Goal: Check status: Check status

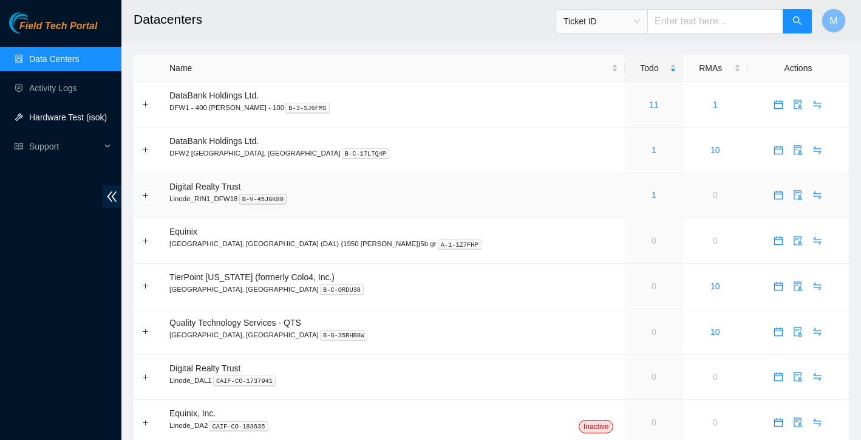
scroll to position [19, 0]
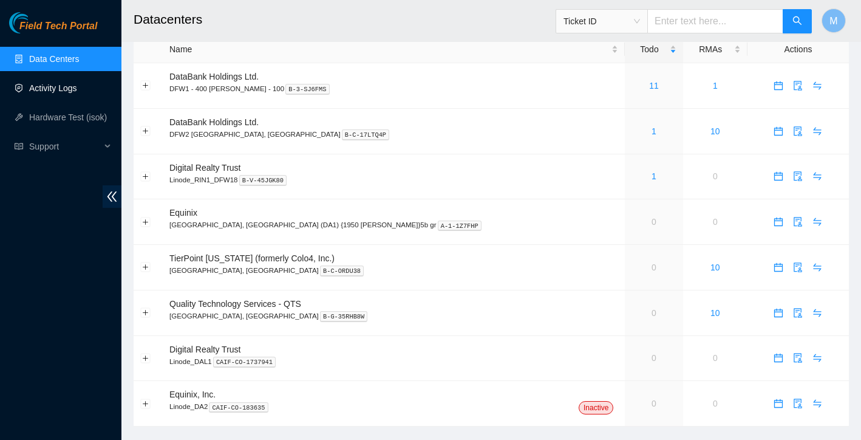
click at [52, 93] on link "Activity Logs" at bounding box center [53, 88] width 48 height 10
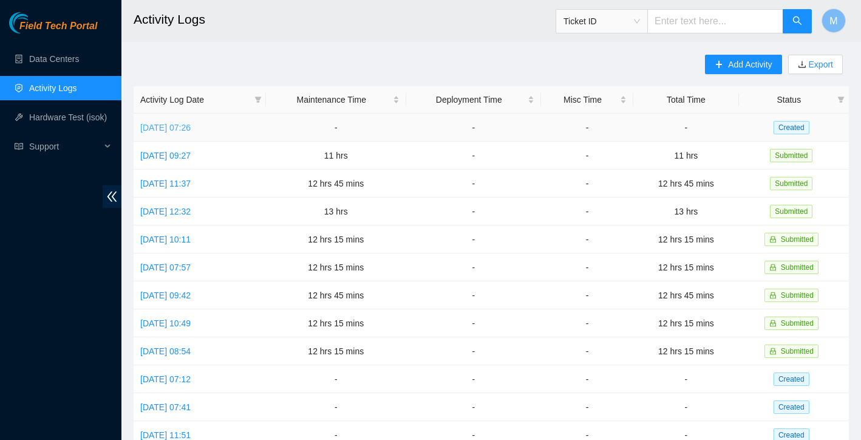
click at [191, 128] on link "[DATE] 07:26" at bounding box center [165, 128] width 50 height 10
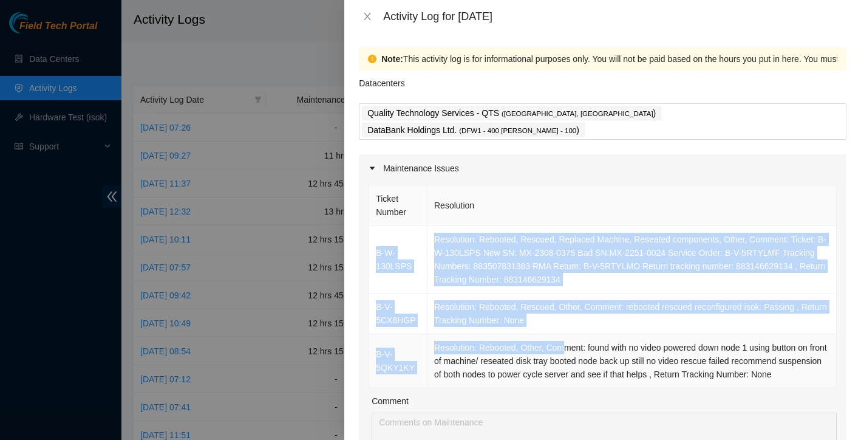
drag, startPoint x: 373, startPoint y: 214, endPoint x: 561, endPoint y: 330, distance: 220.9
click at [561, 330] on tbody "B-W-130LSPS Resolution: Rebooted, Rescued, Replaced Machine, Reseated component…" at bounding box center [603, 307] width 468 height 162
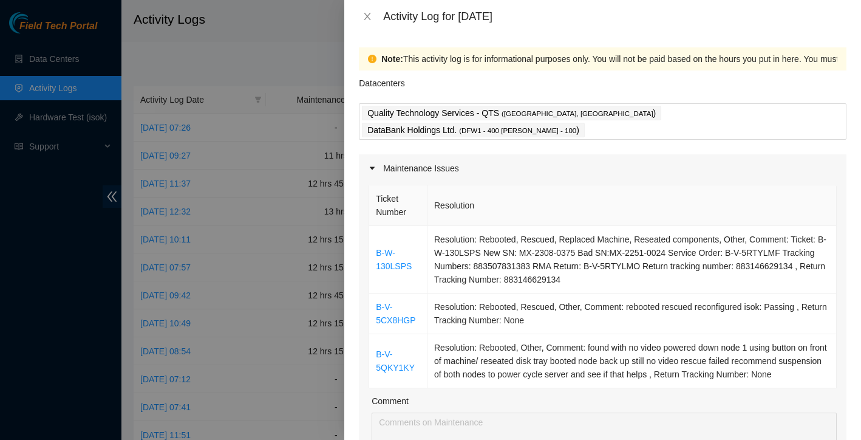
click at [514, 185] on th "Resolution" at bounding box center [631, 205] width 409 height 41
click at [297, 121] on div at bounding box center [430, 220] width 861 height 440
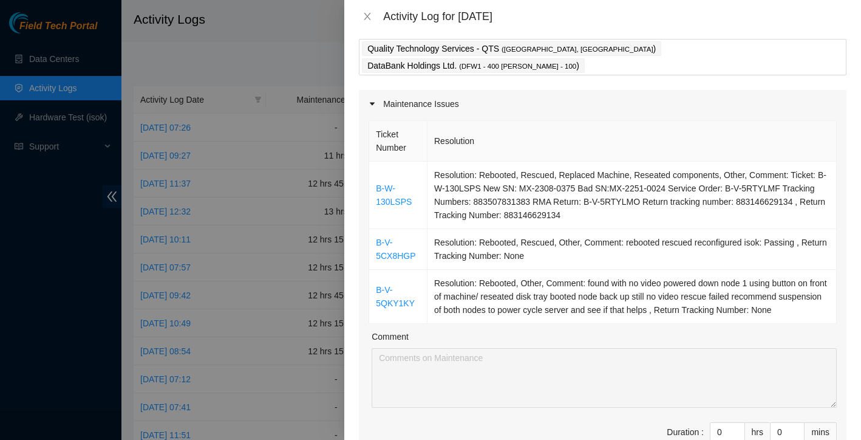
scroll to position [230, 0]
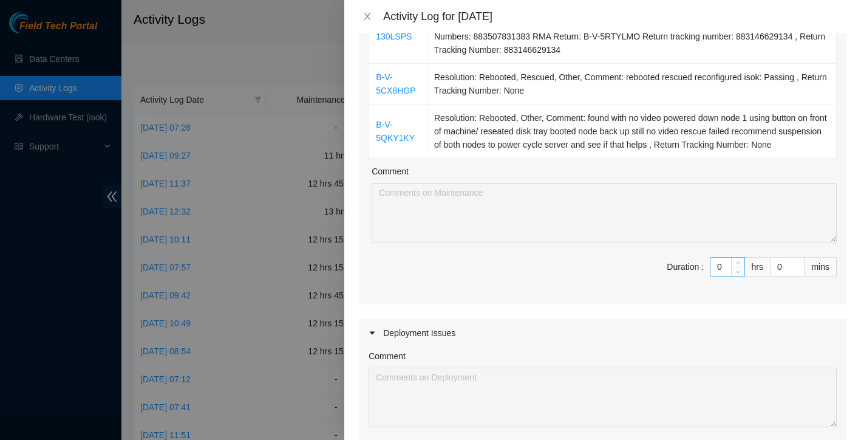
click at [724, 257] on input "0" at bounding box center [727, 266] width 34 height 18
type input "1"
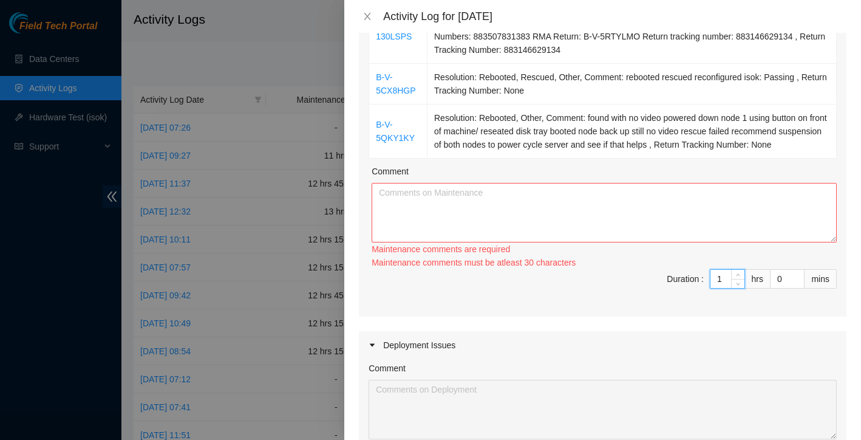
type input "12"
click at [480, 212] on textarea "Comment" at bounding box center [604, 213] width 465 height 60
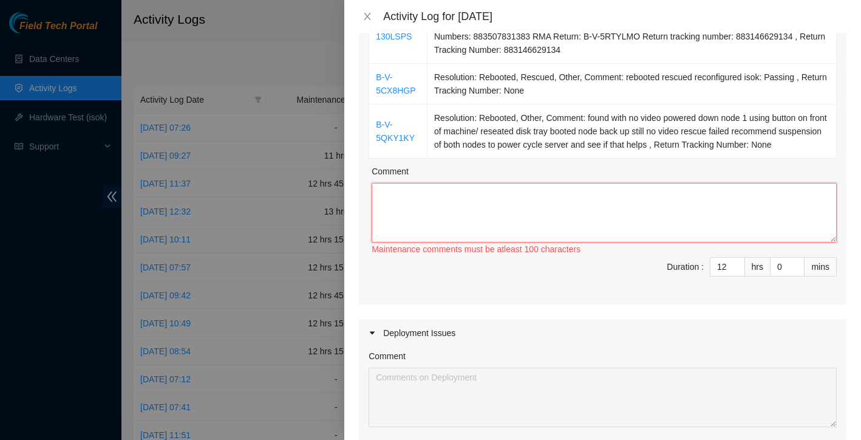
paste textarea "Worked alongside Yzaak to improve overall organization and cleanliness within t…"
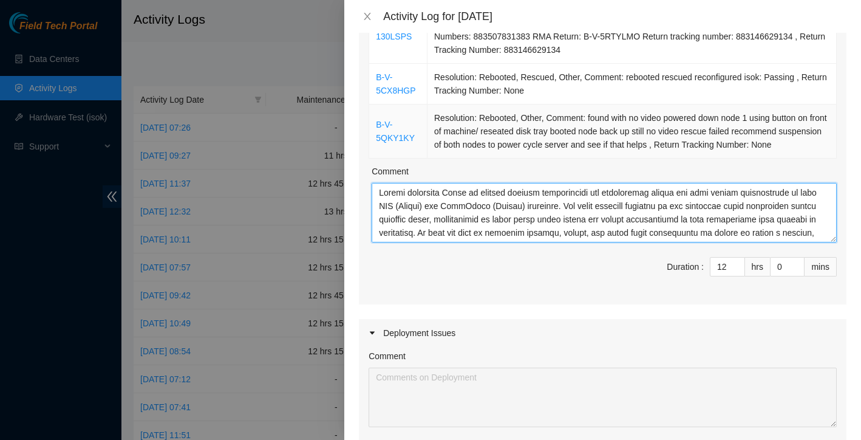
scroll to position [118, 0]
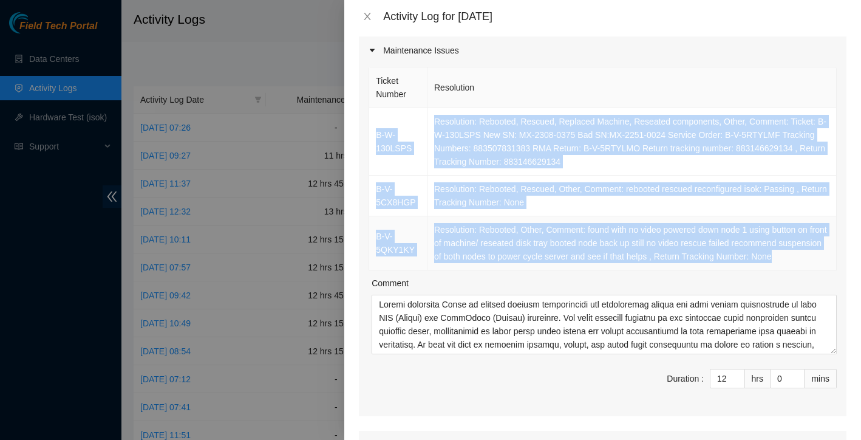
drag, startPoint x: 376, startPoint y: 97, endPoint x: 834, endPoint y: 236, distance: 478.5
click at [834, 236] on tbody "B-W-130LSPS Resolution: Rebooted, Rescued, Replaced Machine, Reseated component…" at bounding box center [603, 189] width 468 height 162
copy tbody "B-W-130LSPS Resolution: Rebooted, Rescued, Replaced Machine, Reseated component…"
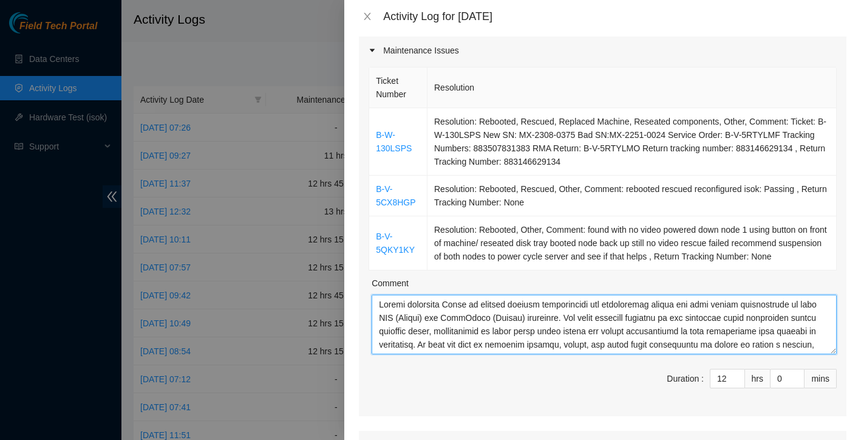
click at [444, 298] on textarea "Comment" at bounding box center [604, 324] width 465 height 60
paste textarea "B-W-130LSPS Resolution: Rebooted, Rescued, Replaced Machine, Reseated component…"
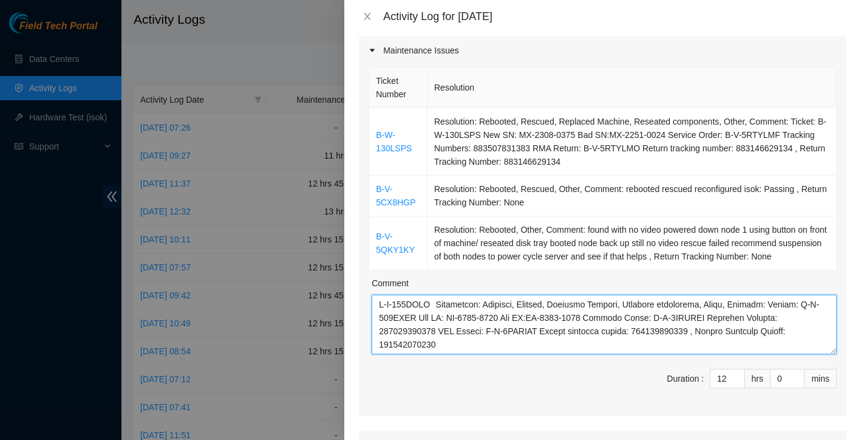
scroll to position [98, 0]
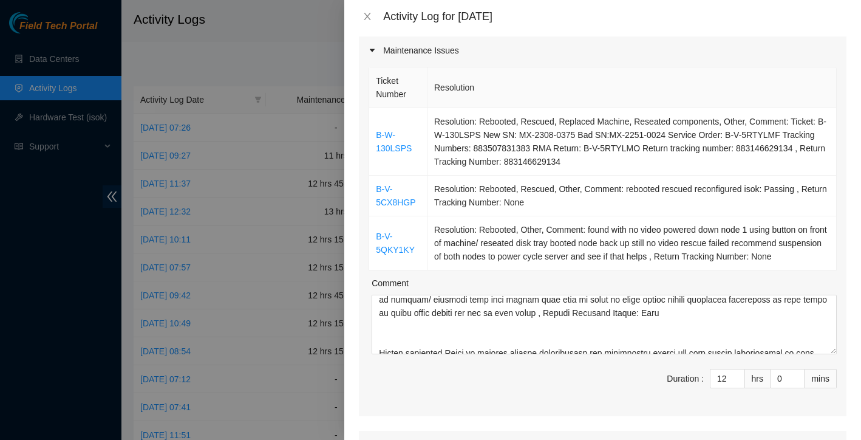
click at [603, 369] on span "Duration : 12 hrs 0 mins" at bounding box center [603, 386] width 468 height 34
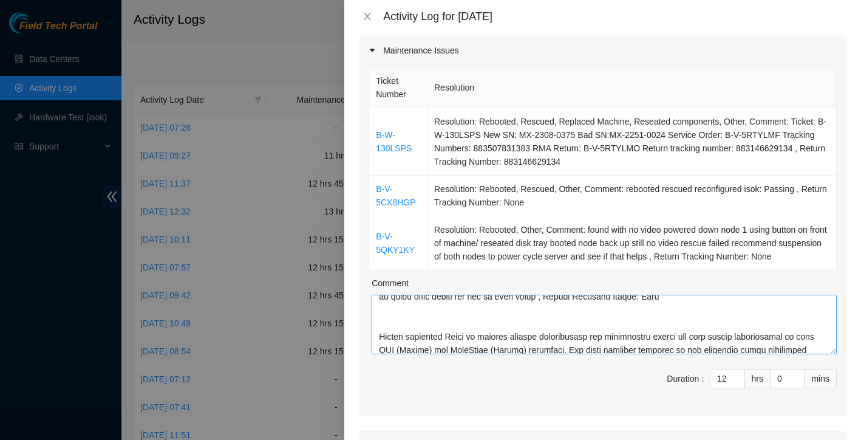
scroll to position [124, 0]
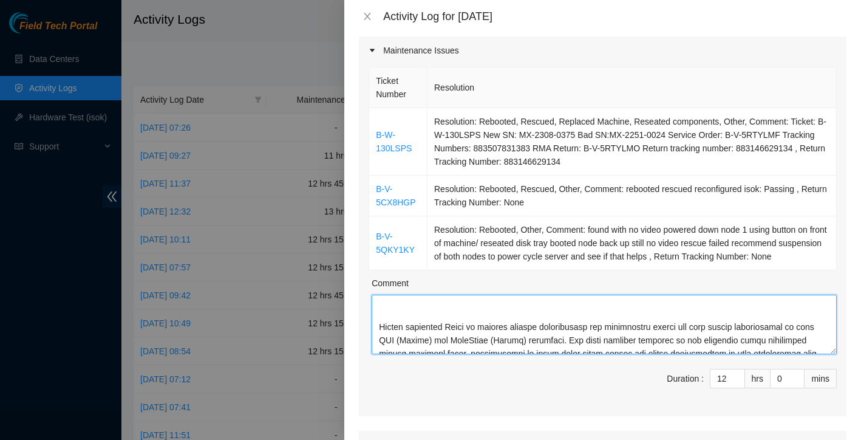
click at [494, 307] on textarea "Comment" at bounding box center [604, 324] width 465 height 60
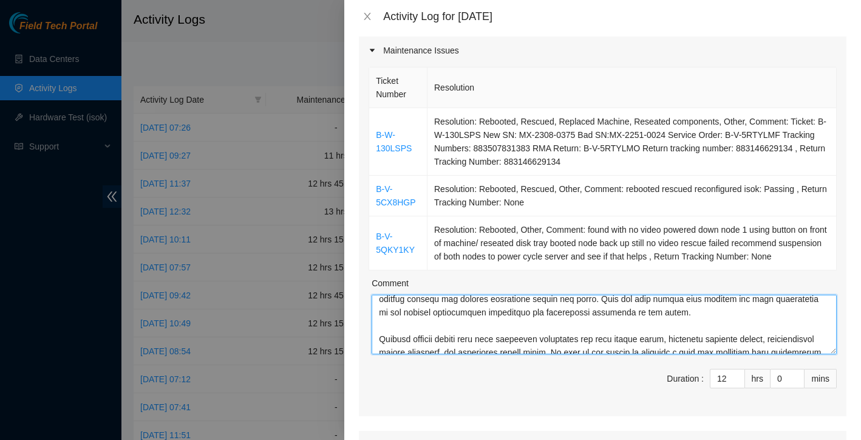
scroll to position [307, 0]
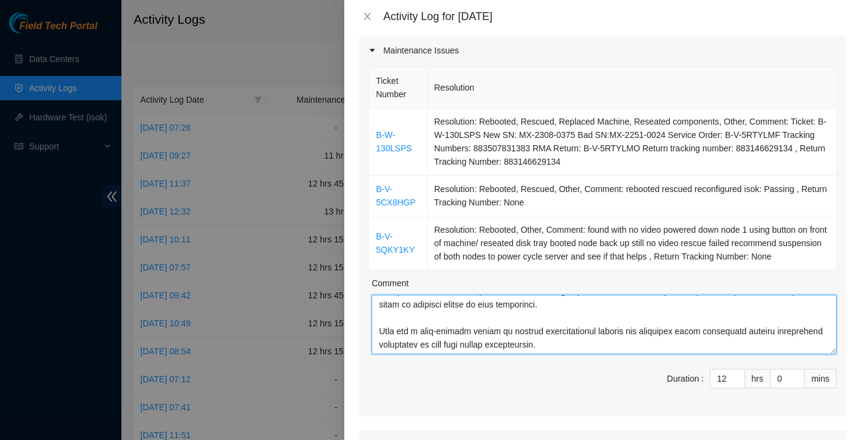
drag, startPoint x: 379, startPoint y: 298, endPoint x: 539, endPoint y: 396, distance: 187.5
click at [539, 396] on div "Ticket Number Resolution B-W-130LSPS Resolution: Rebooted, Rescued, Replaced Ma…" at bounding box center [603, 240] width 488 height 352
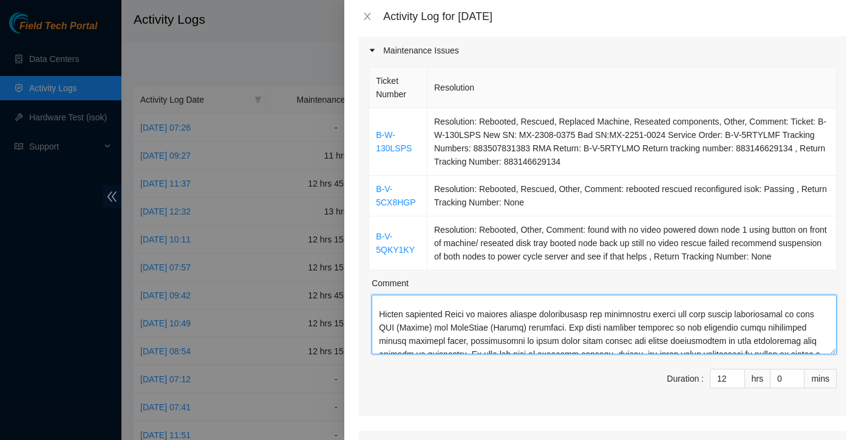
scroll to position [116, 0]
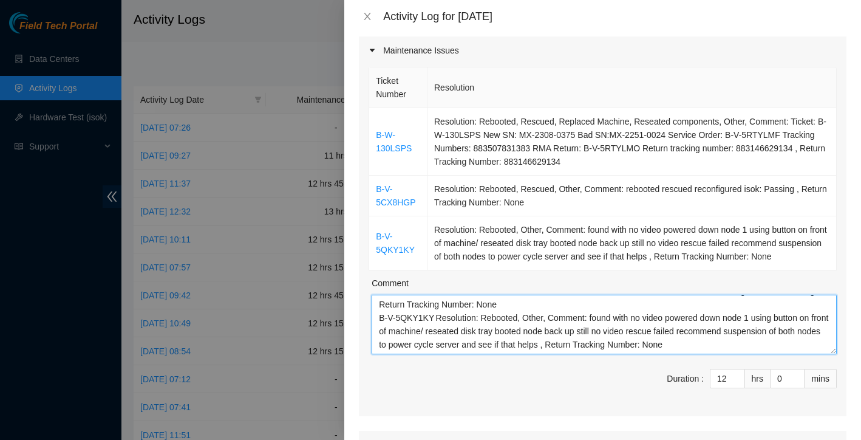
paste textarea "Worked alongside Yzaak to enhance overall organization, cleanliness, and operat…"
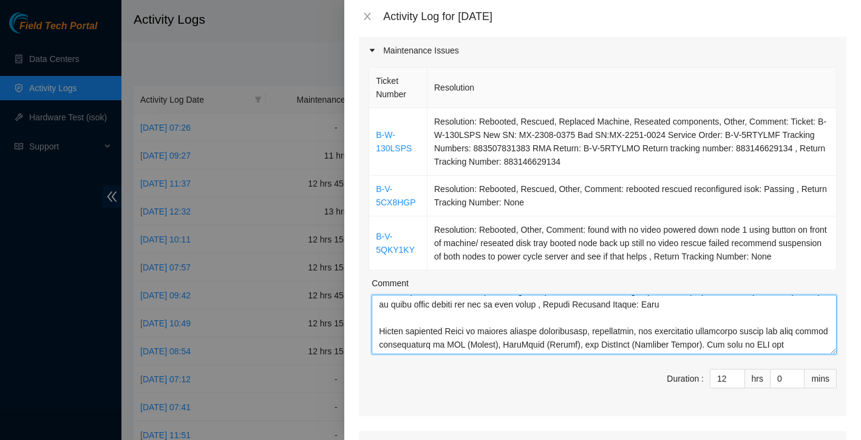
scroll to position [374, 0]
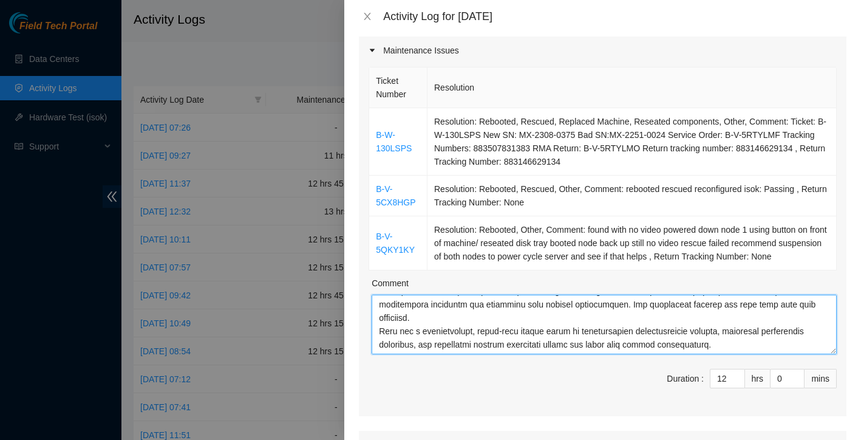
type textarea "B-W-130LSPS Resolution: Rebooted, Rescued, Replaced Machine, Reseated component…"
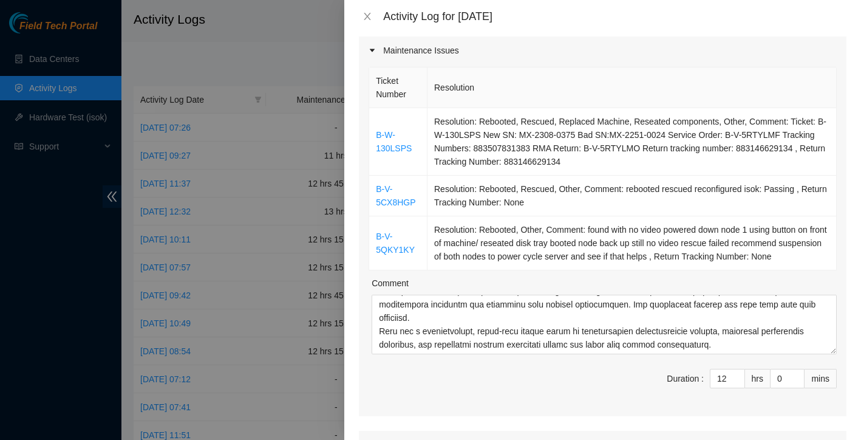
click at [580, 369] on span "Duration : 12 hrs 0 mins" at bounding box center [603, 386] width 468 height 34
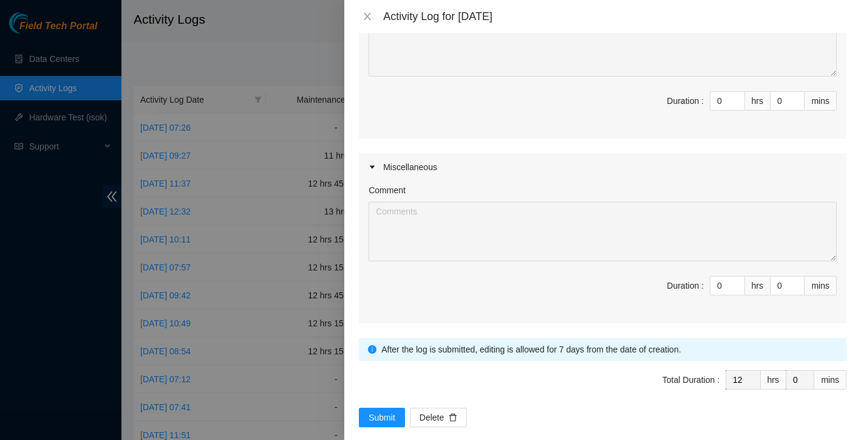
scroll to position [579, 0]
click at [390, 411] on span "Submit" at bounding box center [382, 417] width 27 height 13
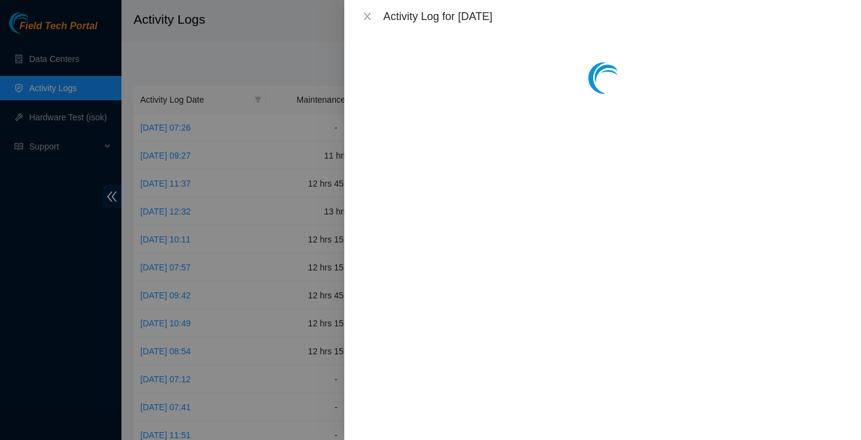
scroll to position [0, 0]
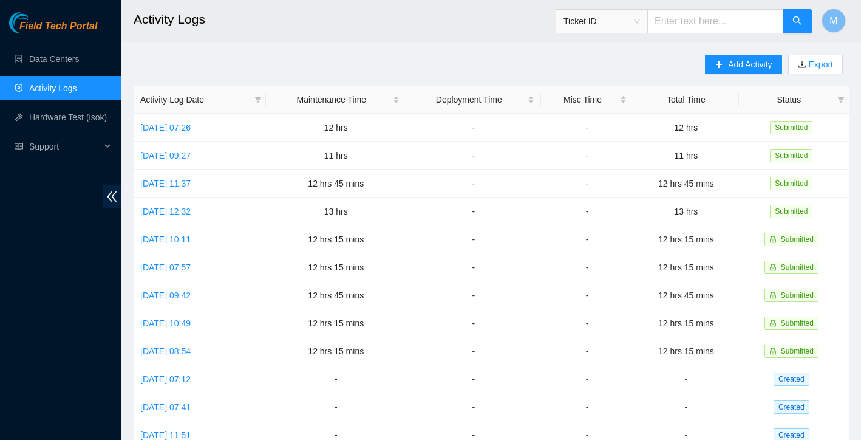
click at [643, 21] on div "Ticket ID" at bounding box center [601, 21] width 91 height 19
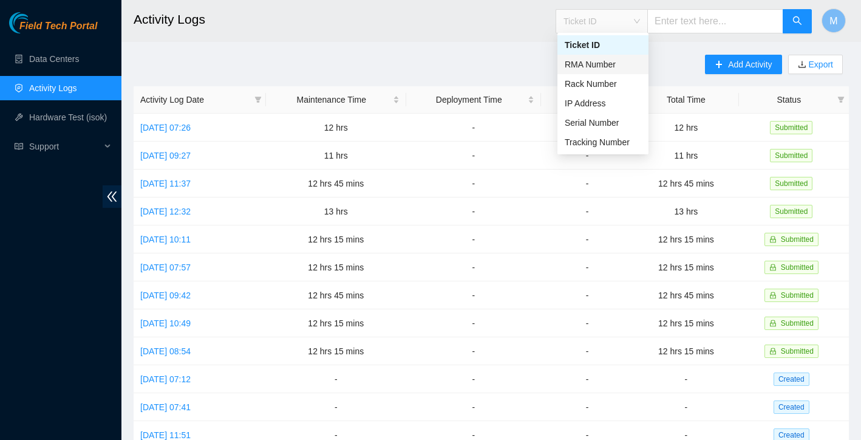
click at [607, 64] on div "RMA Number" at bounding box center [603, 64] width 77 height 13
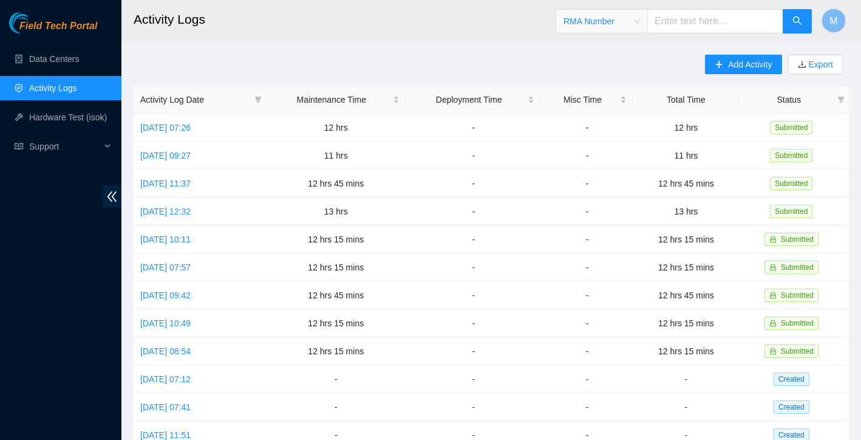
click at [634, 19] on span "RMA Number" at bounding box center [601, 21] width 77 height 18
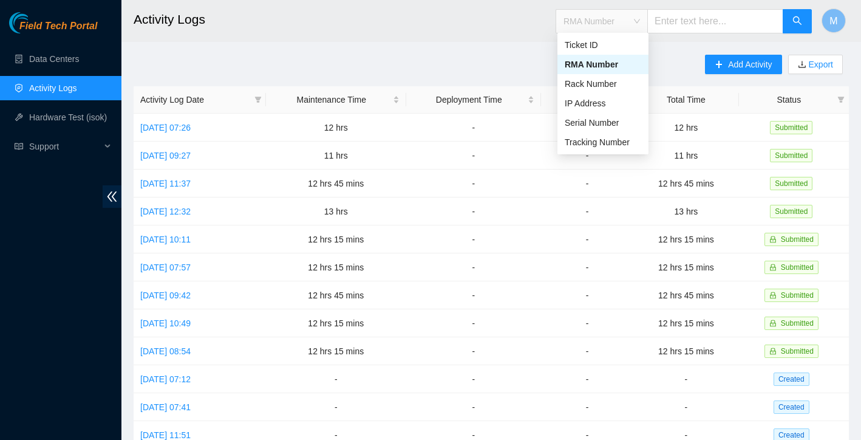
click at [634, 19] on span "RMA Number" at bounding box center [601, 21] width 77 height 18
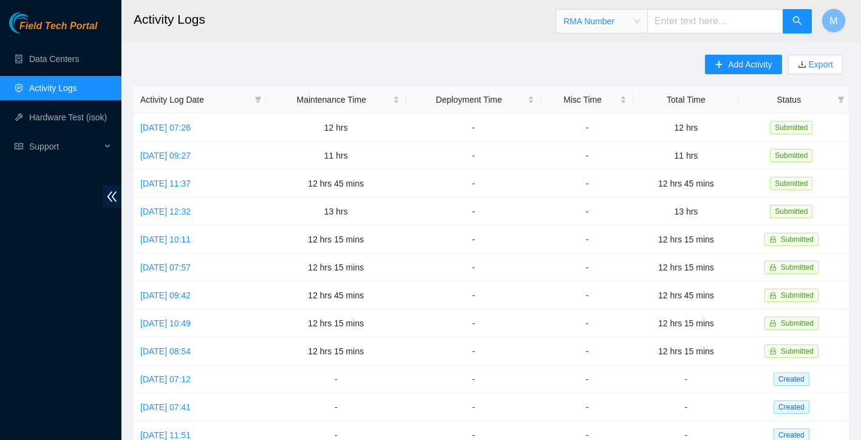
click at [698, 23] on input "text" at bounding box center [715, 21] width 136 height 24
paste input "B-W-NA0ZGB"
type input "B-W-NA0ZGB"
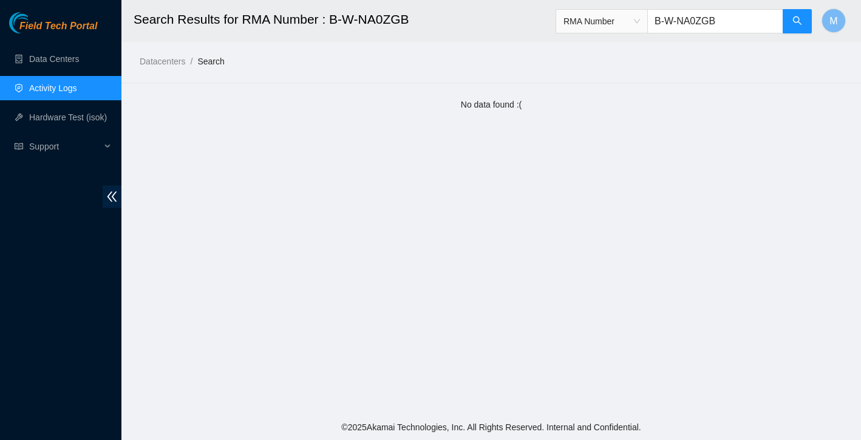
click at [645, 22] on div "RMA Number" at bounding box center [601, 21] width 91 height 19
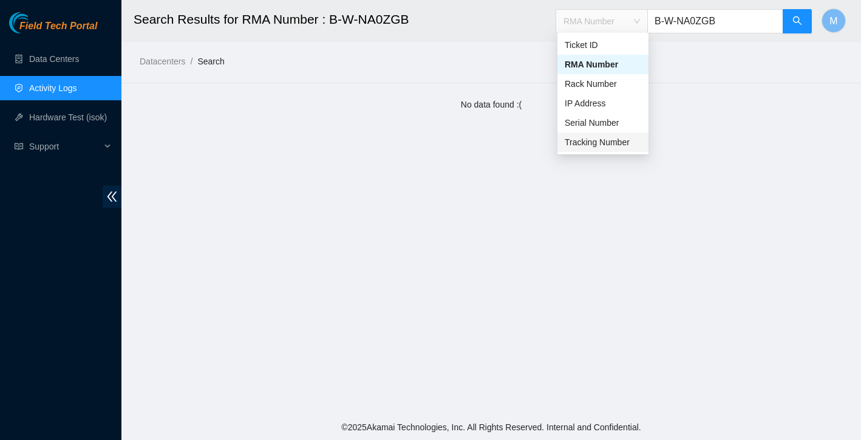
click at [607, 140] on div "Tracking Number" at bounding box center [603, 141] width 77 height 13
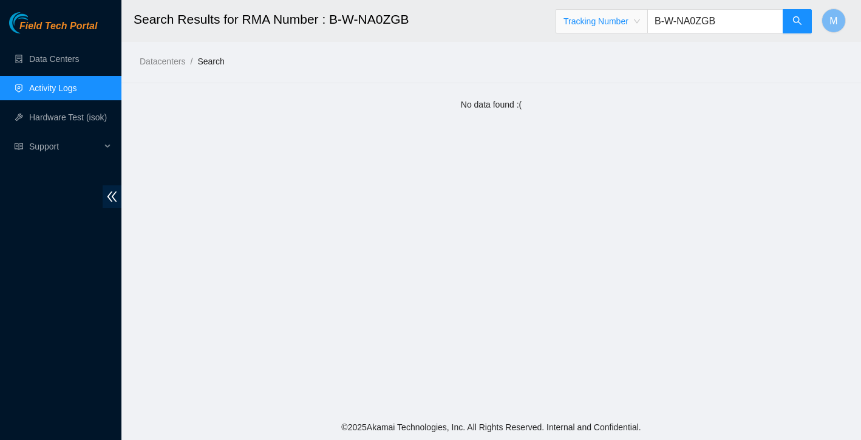
click at [741, 18] on input "B-W-NA0ZGB" at bounding box center [715, 21] width 136 height 24
type input "B"
type input "783513815839"
click at [793, 15] on button "button" at bounding box center [797, 21] width 29 height 24
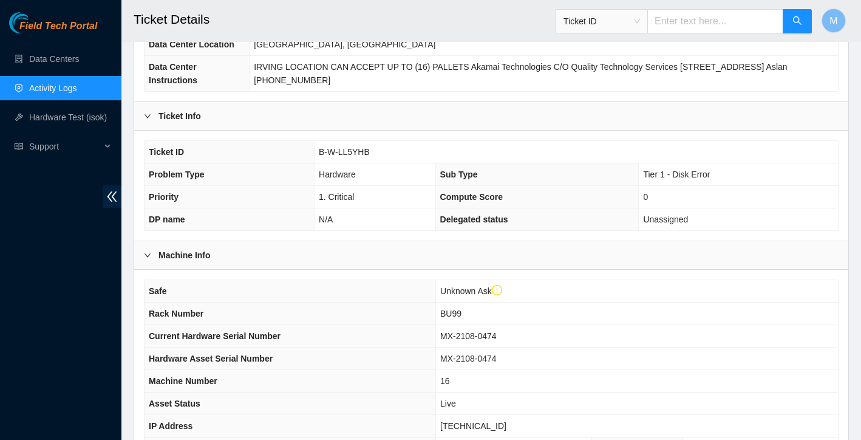
scroll to position [58, 0]
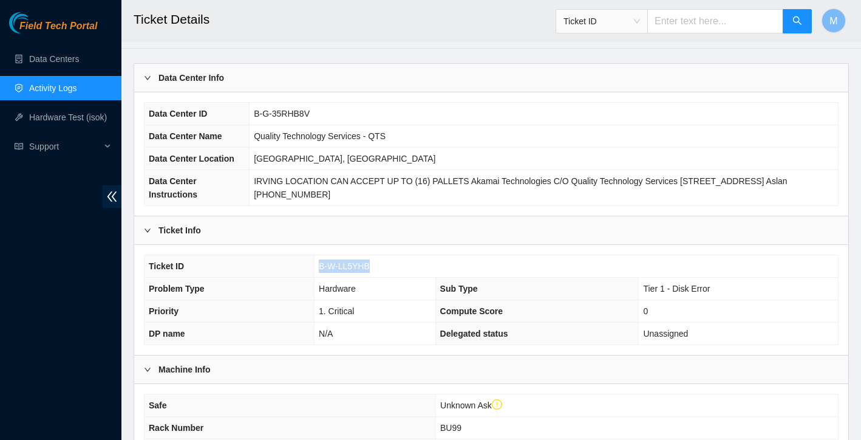
drag, startPoint x: 319, startPoint y: 280, endPoint x: 377, endPoint y: 276, distance: 57.8
click at [377, 276] on td "B-W-LL5YHB" at bounding box center [576, 266] width 523 height 22
copy span "B-W-LL5YHB"
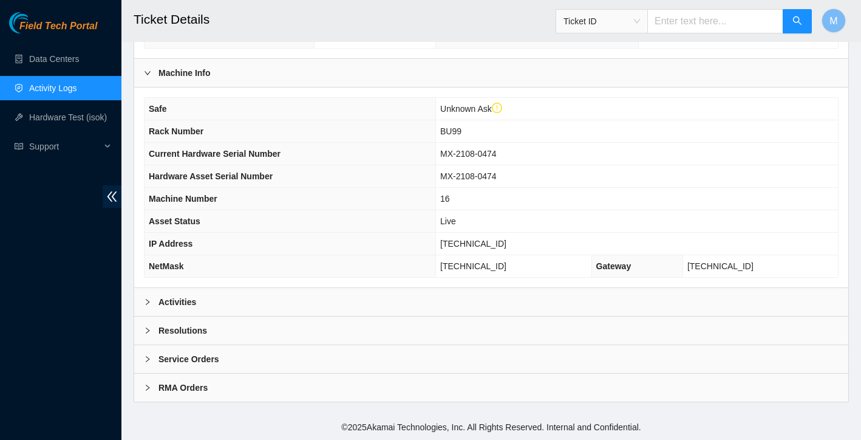
click at [172, 294] on div "Activities" at bounding box center [491, 302] width 714 height 28
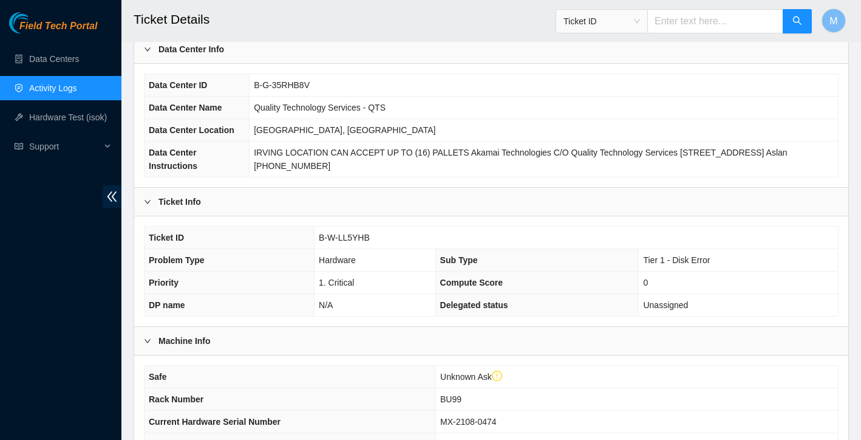
scroll to position [248, 0]
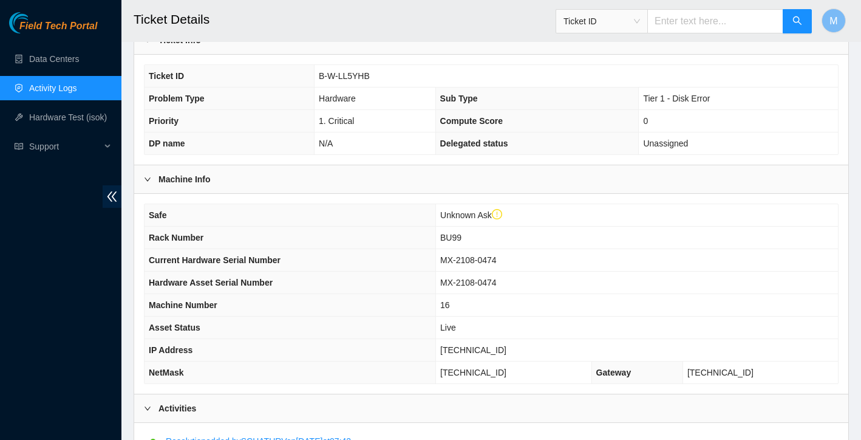
click at [151, 183] on icon "right" at bounding box center [147, 178] width 7 height 7
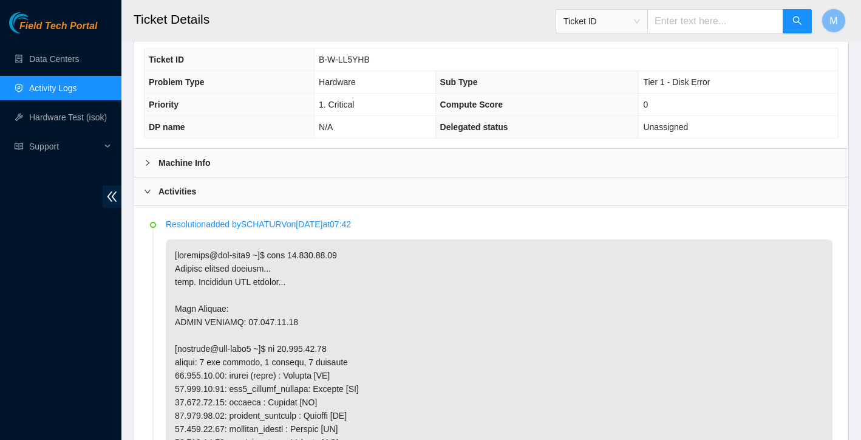
click at [173, 196] on div "Activities" at bounding box center [491, 191] width 714 height 28
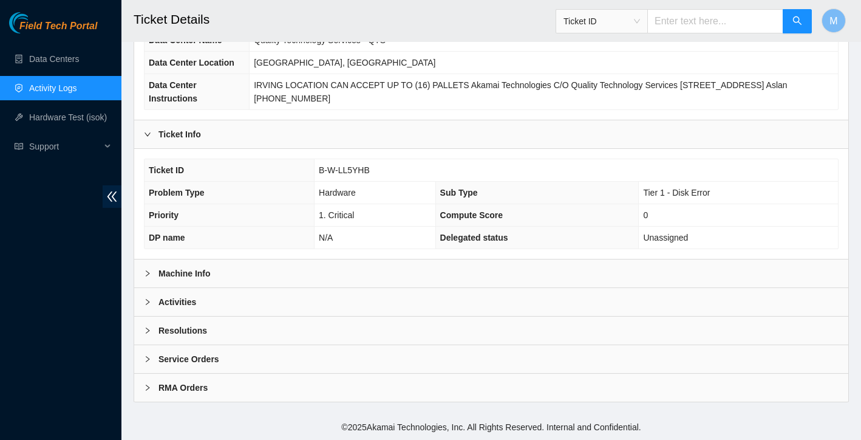
scroll to position [167, 0]
click at [178, 332] on b "Resolutions" at bounding box center [182, 330] width 49 height 13
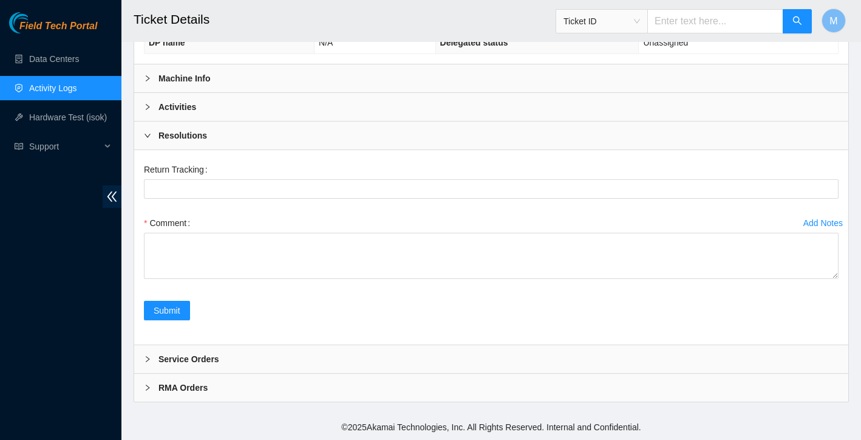
scroll to position [362, 0]
click at [149, 132] on icon "right" at bounding box center [147, 135] width 7 height 7
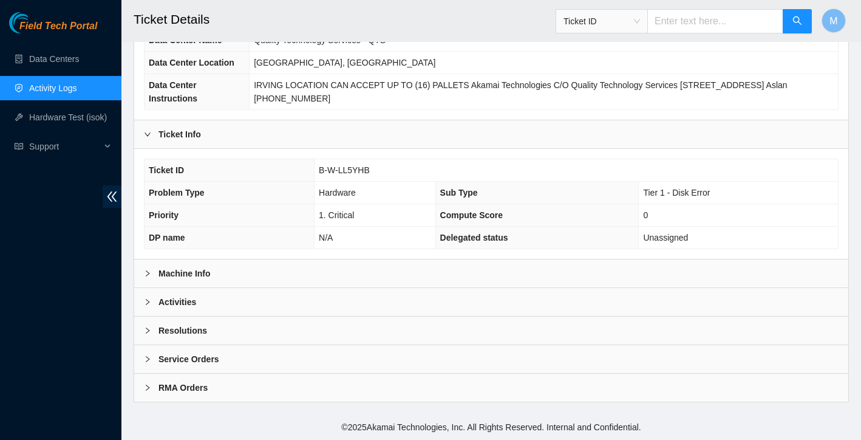
scroll to position [167, 0]
click at [151, 359] on icon "right" at bounding box center [147, 358] width 7 height 7
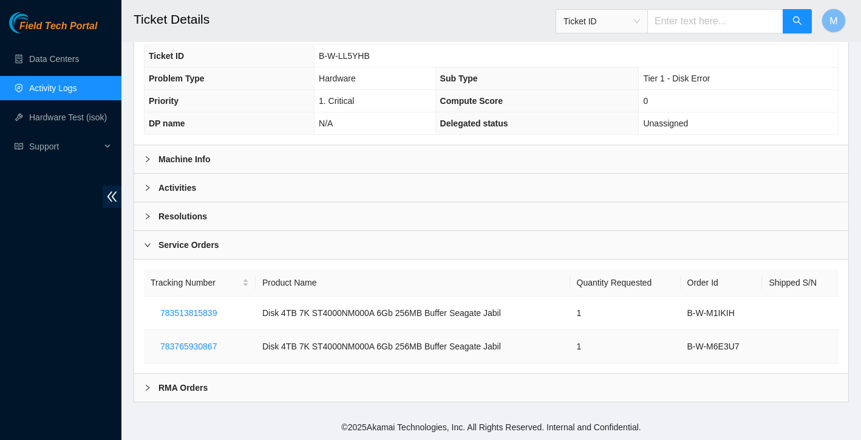
scroll to position [281, 0]
drag, startPoint x: 688, startPoint y: 315, endPoint x: 749, endPoint y: 310, distance: 60.9
click at [749, 310] on td "B-W-M1IKIH" at bounding box center [722, 312] width 82 height 33
copy td "B-W-M1IKIH"
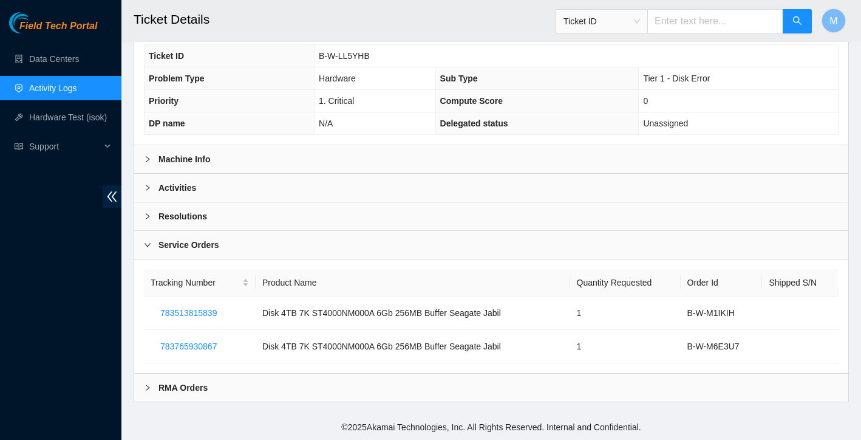
click at [154, 245] on div at bounding box center [151, 244] width 15 height 13
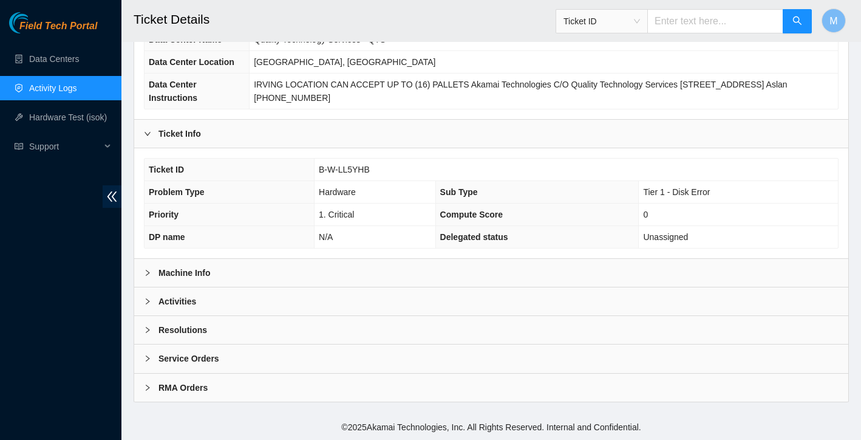
scroll to position [167, 0]
click at [151, 390] on icon "right" at bounding box center [147, 387] width 7 height 7
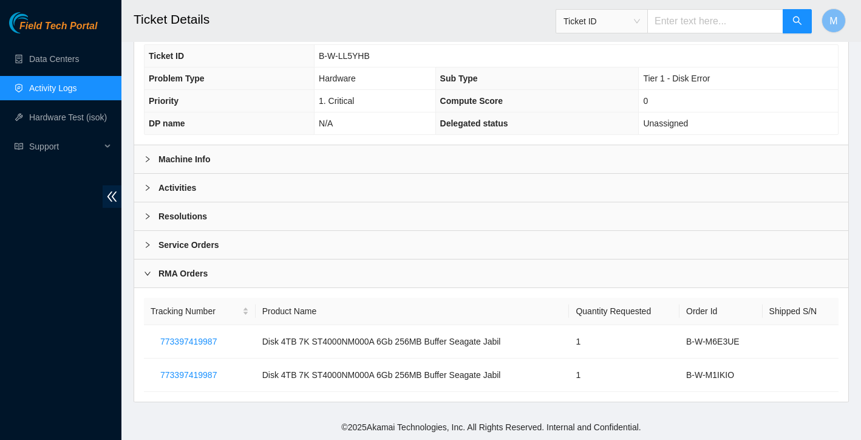
scroll to position [269, 0]
click at [149, 277] on icon "right" at bounding box center [147, 273] width 7 height 7
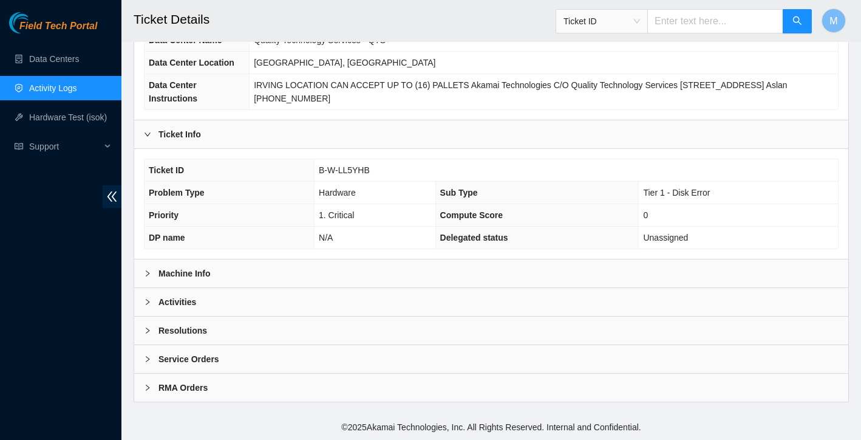
scroll to position [167, 0]
click at [151, 359] on icon "right" at bounding box center [147, 358] width 7 height 7
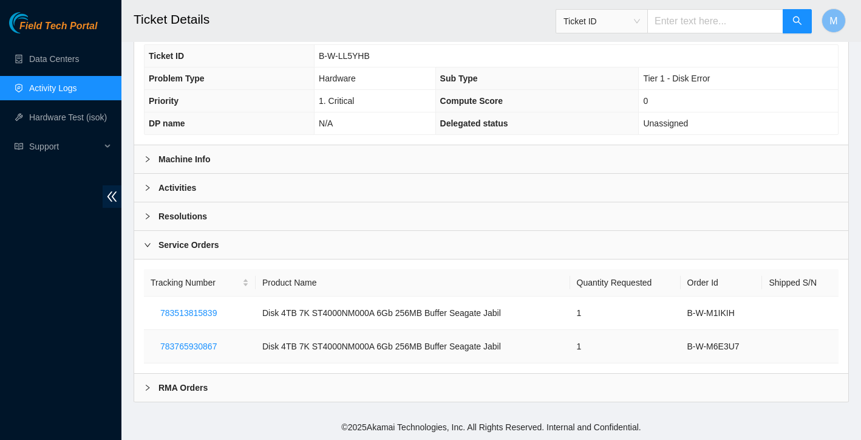
scroll to position [281, 0]
drag, startPoint x: 160, startPoint y: 313, endPoint x: 229, endPoint y: 313, distance: 69.2
click at [226, 313] on button "783513815839" at bounding box center [189, 312] width 76 height 19
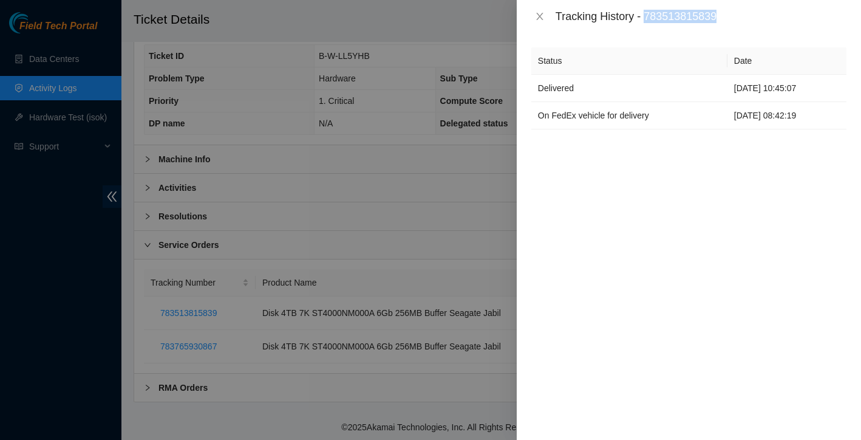
drag, startPoint x: 648, startPoint y: 15, endPoint x: 732, endPoint y: 15, distance: 83.8
click at [732, 15] on div "Tracking History - 783513815839" at bounding box center [701, 16] width 291 height 13
copy div "783513815839"
click at [537, 16] on icon "close" at bounding box center [540, 17] width 10 height 10
